Goal: Task Accomplishment & Management: Manage account settings

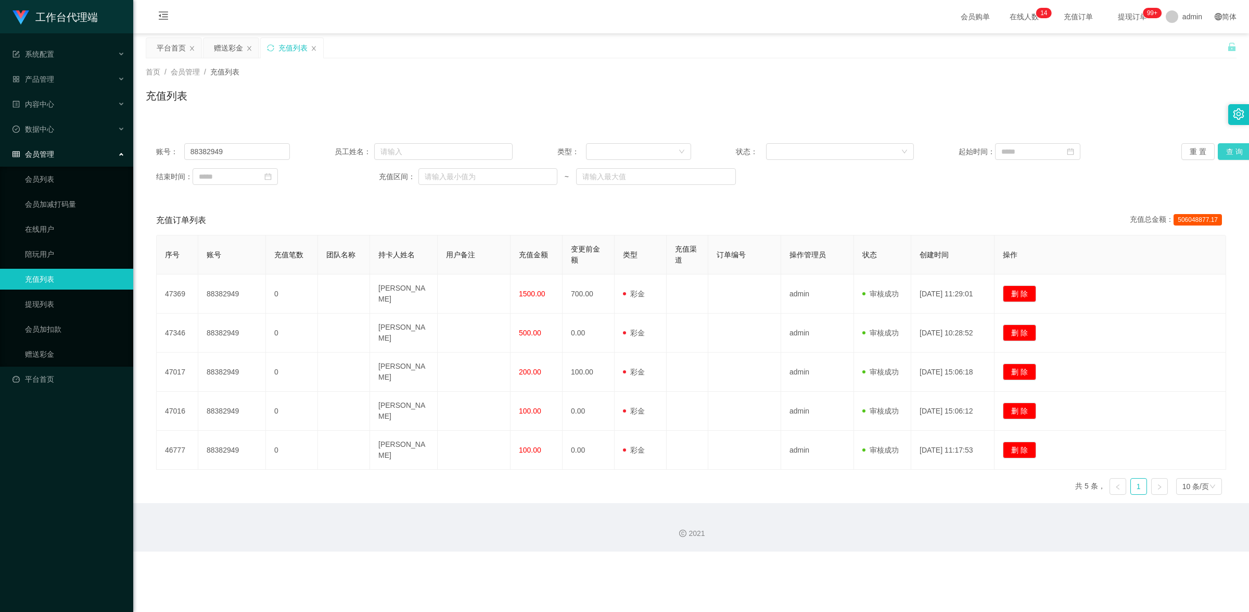
click at [1231, 154] on button "查 询" at bounding box center [1234, 151] width 33 height 17
click at [1230, 154] on button "查 询" at bounding box center [1234, 151] width 33 height 17
click at [1225, 149] on button "查 询" at bounding box center [1234, 151] width 33 height 17
click at [1219, 155] on button "查 询" at bounding box center [1234, 151] width 33 height 17
click at [1226, 157] on button "查 询" at bounding box center [1234, 151] width 33 height 17
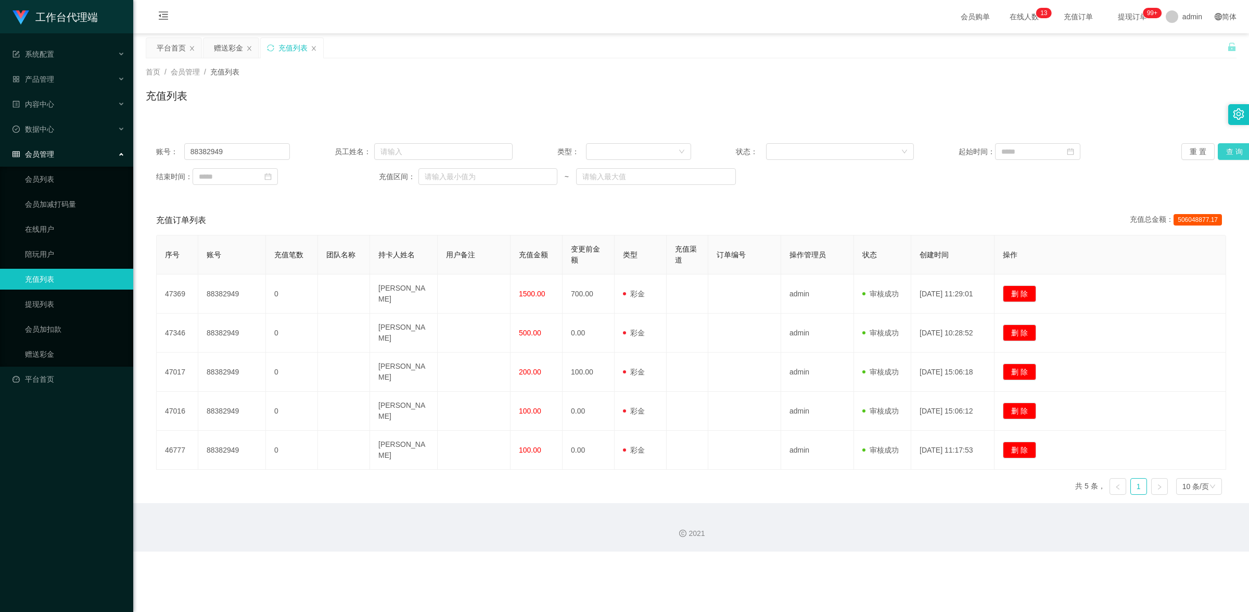
click at [1225, 157] on button "查 询" at bounding box center [1234, 151] width 33 height 17
drag, startPoint x: 244, startPoint y: 151, endPoint x: 108, endPoint y: 145, distance: 135.5
click at [112, 148] on section "工作台代理端 系统配置 产品管理 内容中心 数据中心 会员管理 会员列表 会员加减打码量 在线用户 陪玩用户 充值列表 提现列表 会员加扣款 赠送彩金 平台首…" at bounding box center [624, 275] width 1249 height 551
drag, startPoint x: 56, startPoint y: 354, endPoint x: 61, endPoint y: 350, distance: 5.9
click at [56, 354] on link "赠送彩金" at bounding box center [75, 354] width 100 height 21
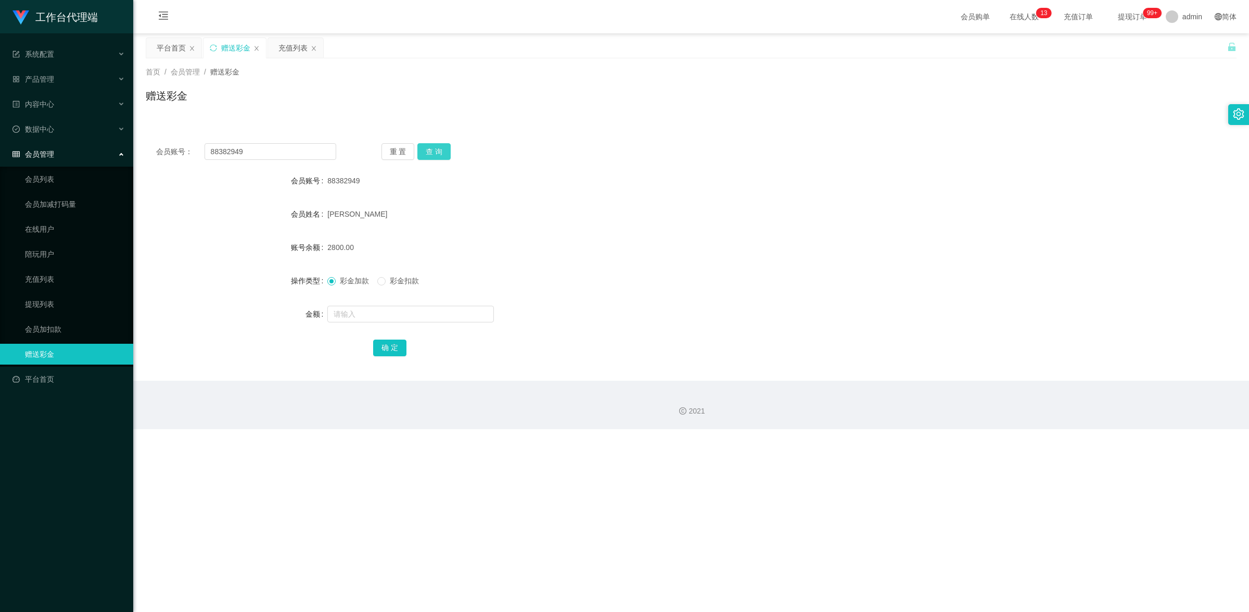
click at [428, 155] on button "查 询" at bounding box center [433, 151] width 33 height 17
drag, startPoint x: 431, startPoint y: 141, endPoint x: 436, endPoint y: 150, distance: 10.0
click at [433, 146] on div "会员账号： 88382949 重 置 查 询 会员账号 88382949 会员姓名 [PERSON_NAME] 账号余额 2800.00 操作类型 彩金加款 …" at bounding box center [691, 257] width 1091 height 248
click at [436, 150] on button "查 询" at bounding box center [433, 151] width 33 height 17
click at [435, 147] on button "查 询" at bounding box center [433, 151] width 33 height 17
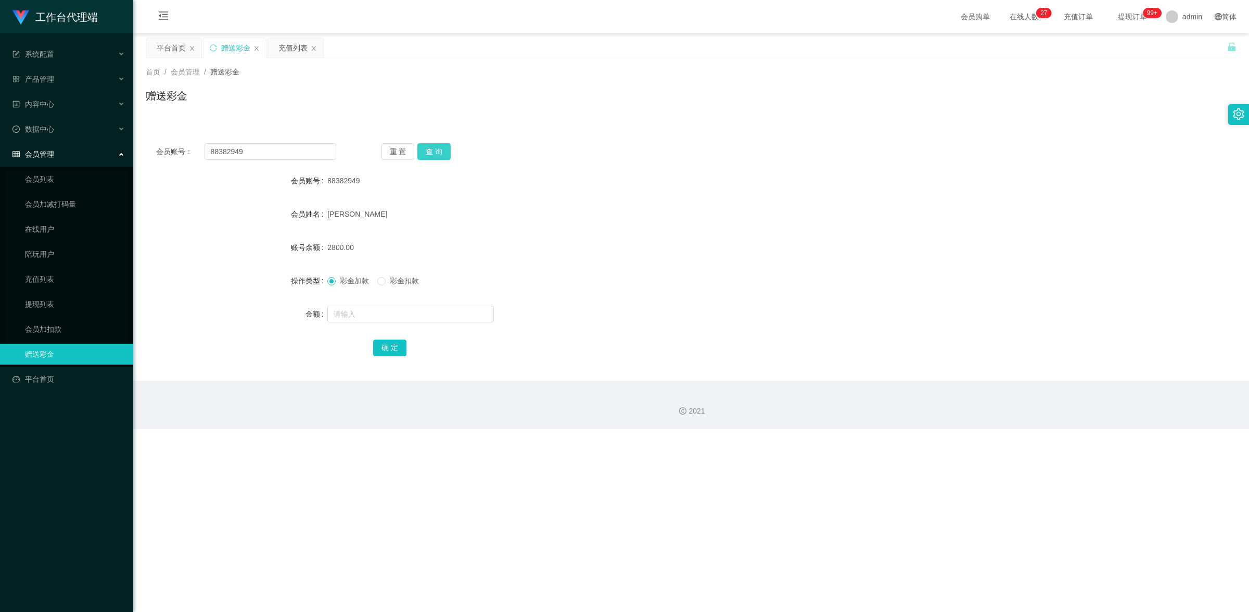
click at [437, 152] on button "查 询" at bounding box center [433, 151] width 33 height 17
click at [444, 148] on button "查 询" at bounding box center [433, 151] width 33 height 17
click at [447, 134] on div "会员账号： 88382949 重 置 查 询 会员账号 88382949 会员姓名 [PERSON_NAME] 账号余额 2800.00 操作类型 彩金加款 …" at bounding box center [691, 257] width 1091 height 248
drag, startPoint x: 443, startPoint y: 149, endPoint x: 467, endPoint y: 137, distance: 26.8
click at [443, 149] on button "查 询" at bounding box center [433, 151] width 33 height 17
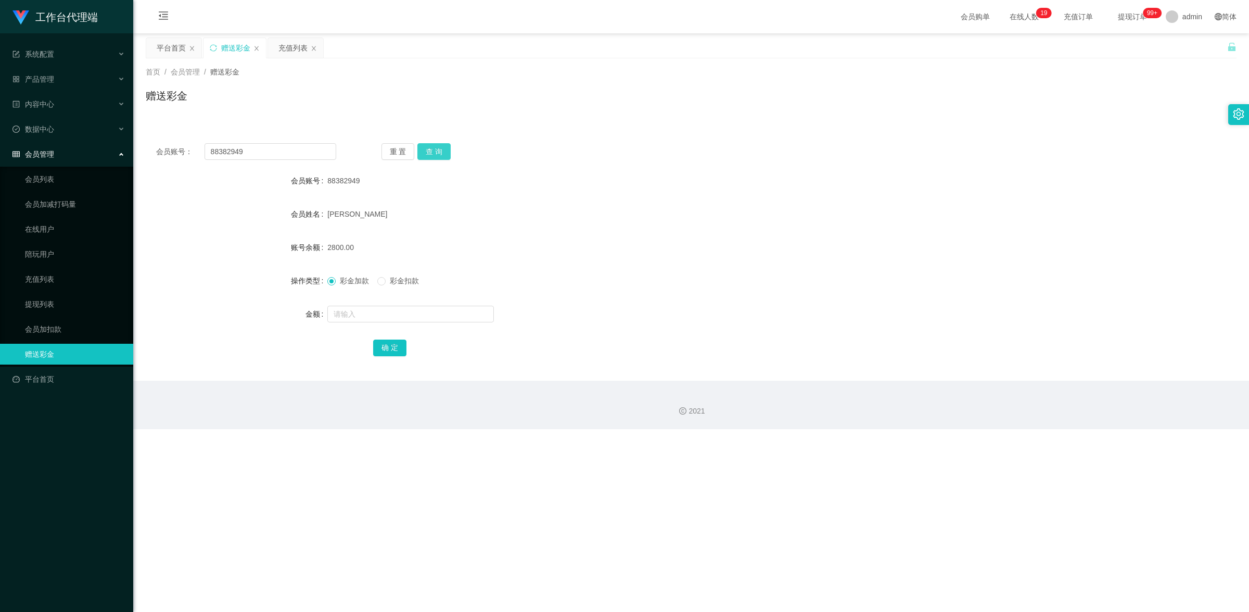
click at [437, 154] on button "查 询" at bounding box center [433, 151] width 33 height 17
click at [443, 152] on button "查 询" at bounding box center [433, 151] width 33 height 17
click at [437, 148] on button "查 询" at bounding box center [433, 151] width 33 height 17
click at [425, 155] on button "查 询" at bounding box center [433, 151] width 33 height 17
click at [40, 300] on link "提现列表" at bounding box center [75, 304] width 100 height 21
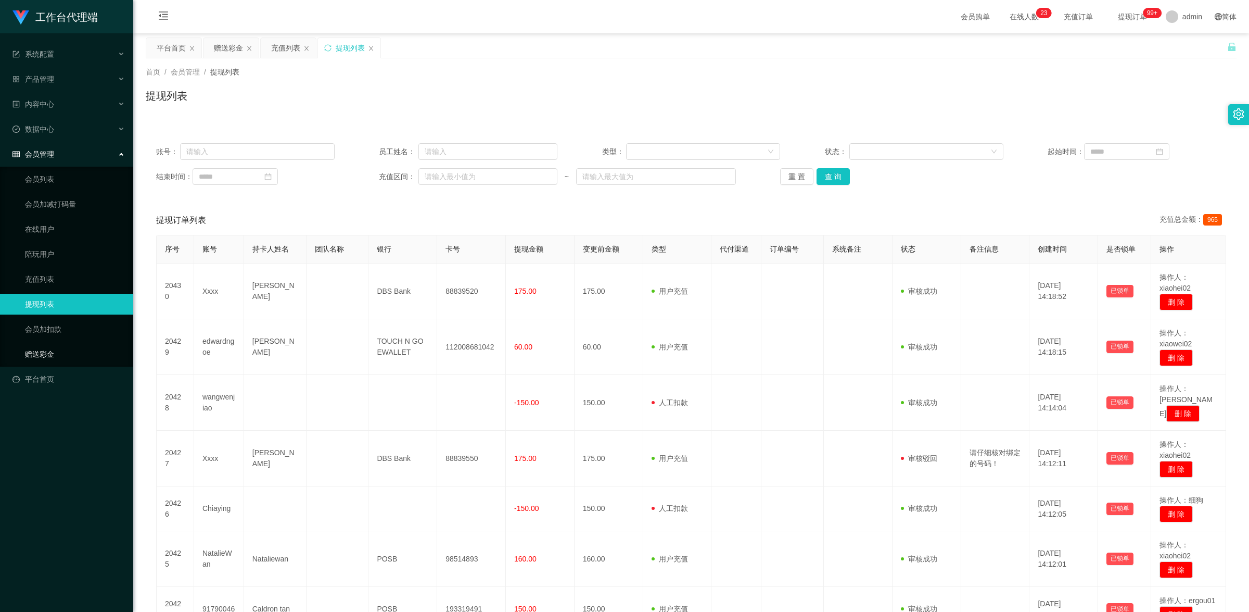
click at [59, 347] on link "赠送彩金" at bounding box center [75, 354] width 100 height 21
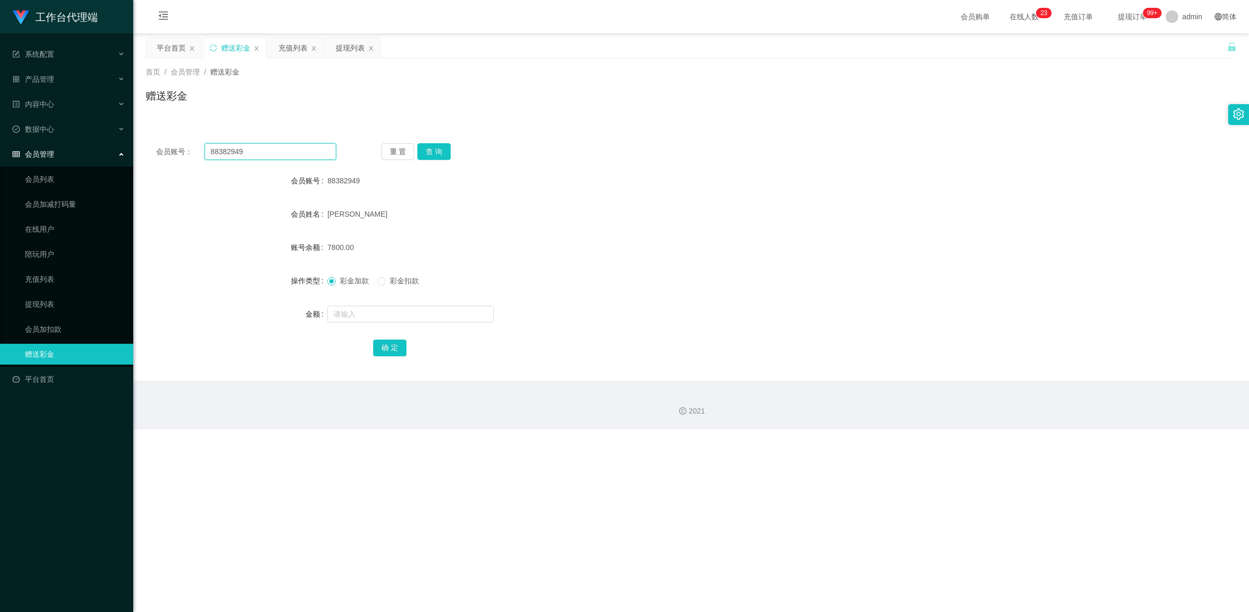
drag, startPoint x: 249, startPoint y: 147, endPoint x: 151, endPoint y: 123, distance: 100.7
click at [151, 123] on div "会员账号： 88382949 重 置 查 询 会员账号 88382949 会员姓名 [PERSON_NAME] 账号余额 7800.00 操作类型 彩金加款 …" at bounding box center [691, 250] width 1091 height 260
drag, startPoint x: 59, startPoint y: 301, endPoint x: 115, endPoint y: 285, distance: 58.3
click at [59, 301] on link "提现列表" at bounding box center [75, 304] width 100 height 21
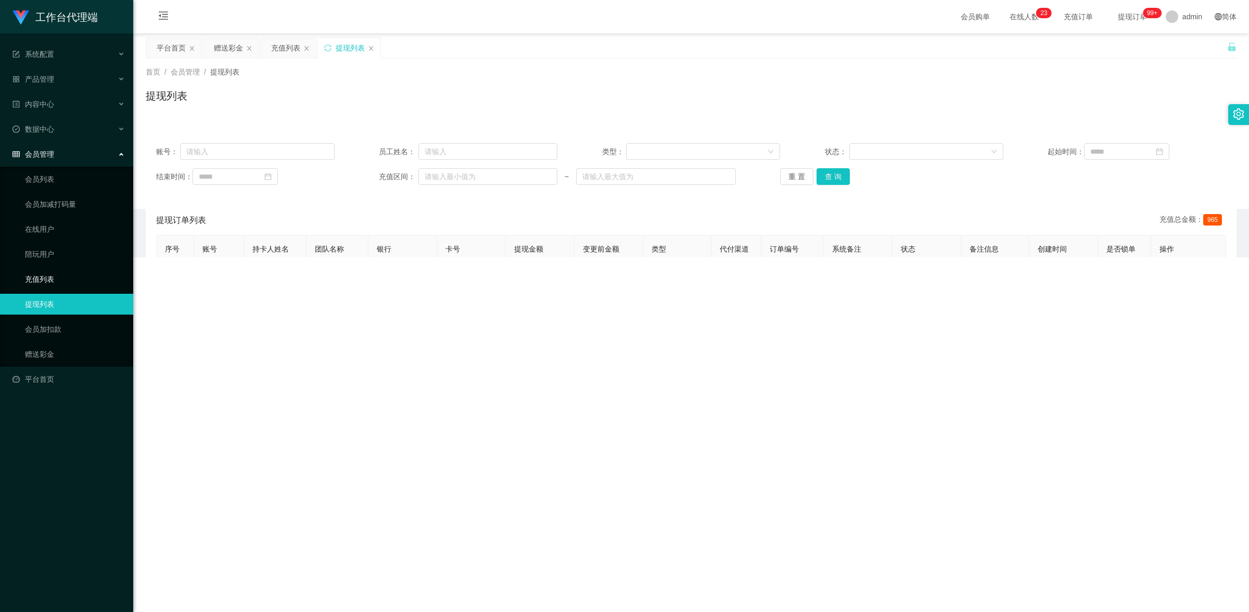
click at [73, 276] on link "充值列表" at bounding box center [75, 279] width 100 height 21
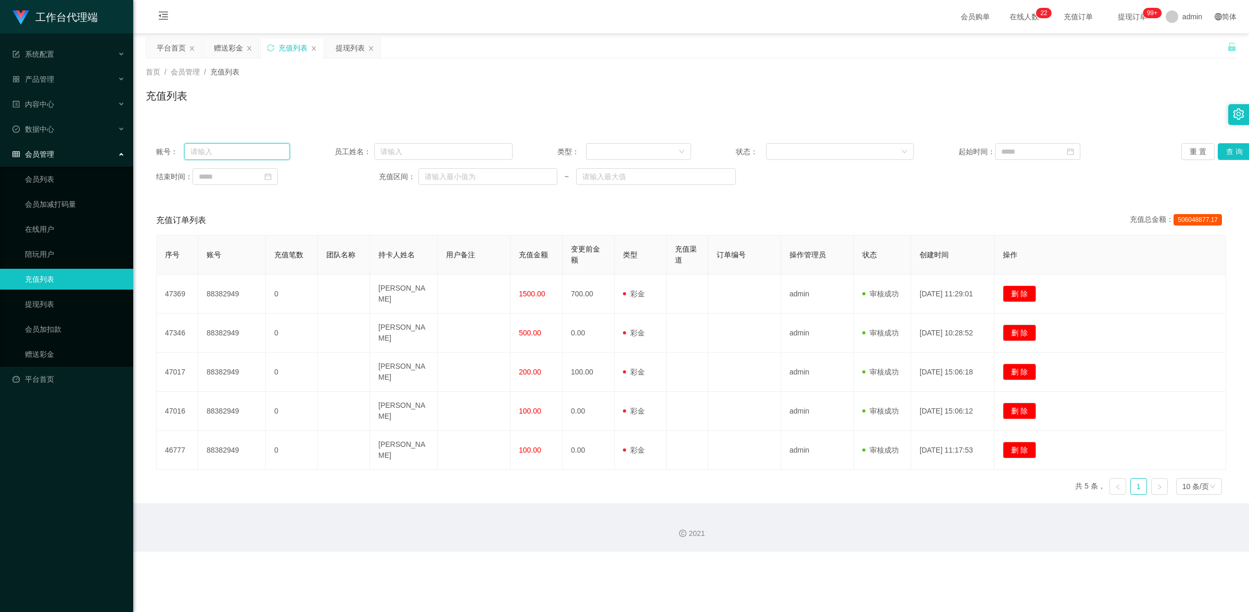
click at [253, 154] on input "text" at bounding box center [237, 151] width 106 height 17
paste input "88382949"
type input "88382949"
click at [1231, 152] on button "查 询" at bounding box center [1234, 151] width 33 height 17
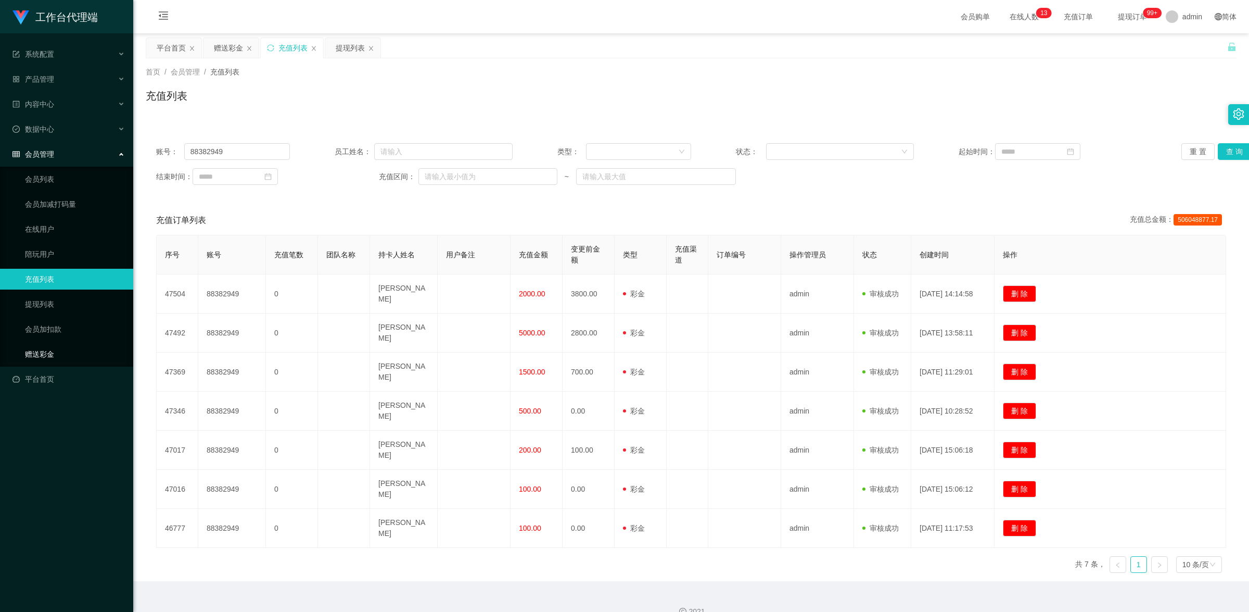
click at [47, 350] on link "赠送彩金" at bounding box center [75, 354] width 100 height 21
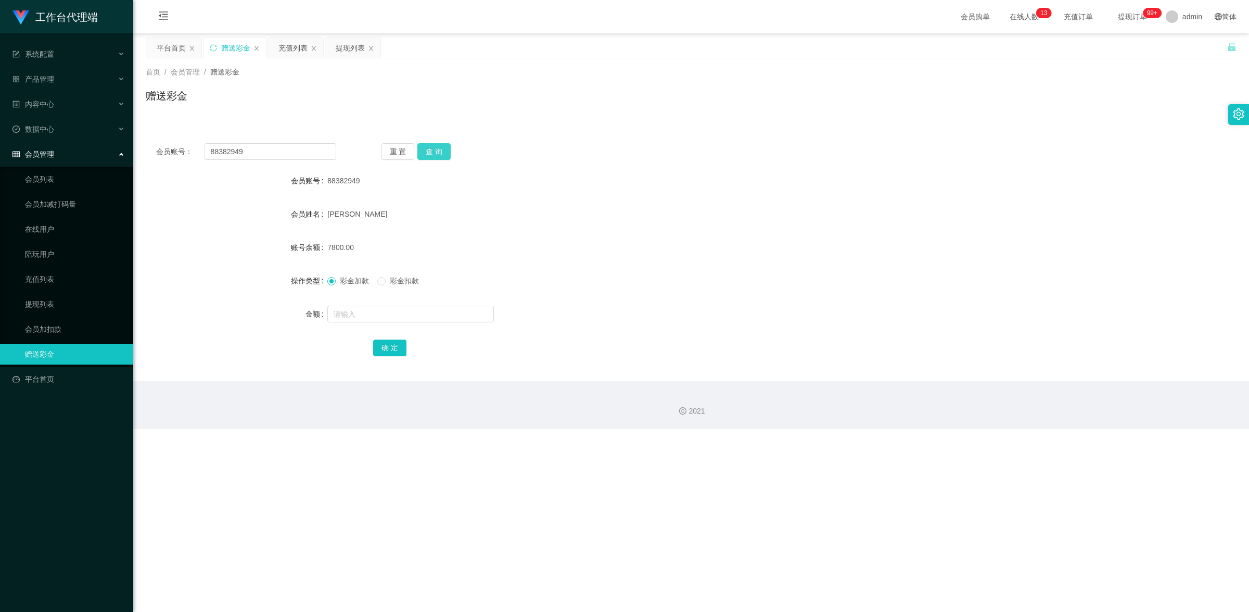
click at [438, 152] on button "查 询" at bounding box center [433, 151] width 33 height 17
click at [440, 154] on button "查 询" at bounding box center [433, 151] width 33 height 17
click at [42, 284] on link "充值列表" at bounding box center [75, 279] width 100 height 21
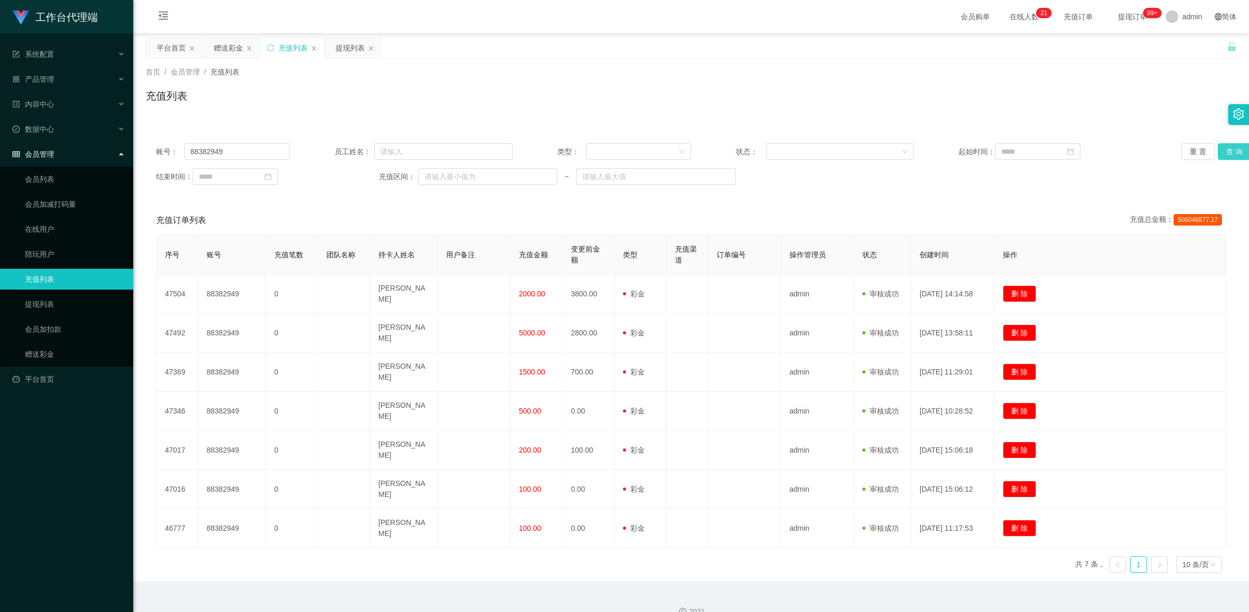
click at [1234, 154] on button "查 询" at bounding box center [1234, 151] width 33 height 17
click at [1231, 157] on button "查 询" at bounding box center [1234, 151] width 33 height 17
click at [1221, 152] on button "查 询" at bounding box center [1234, 151] width 33 height 17
click at [57, 345] on link "赠送彩金" at bounding box center [75, 354] width 100 height 21
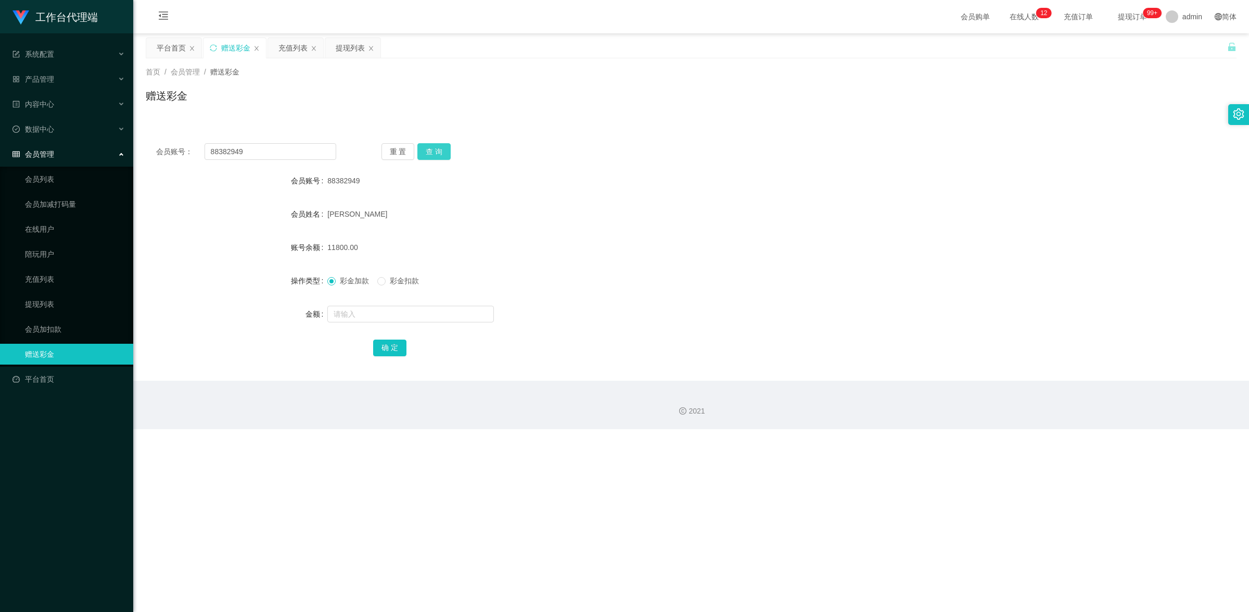
drag, startPoint x: 447, startPoint y: 148, endPoint x: 504, endPoint y: 136, distance: 58.6
click at [447, 148] on button "查 询" at bounding box center [433, 151] width 33 height 17
click at [428, 151] on button "查 询" at bounding box center [433, 151] width 33 height 17
